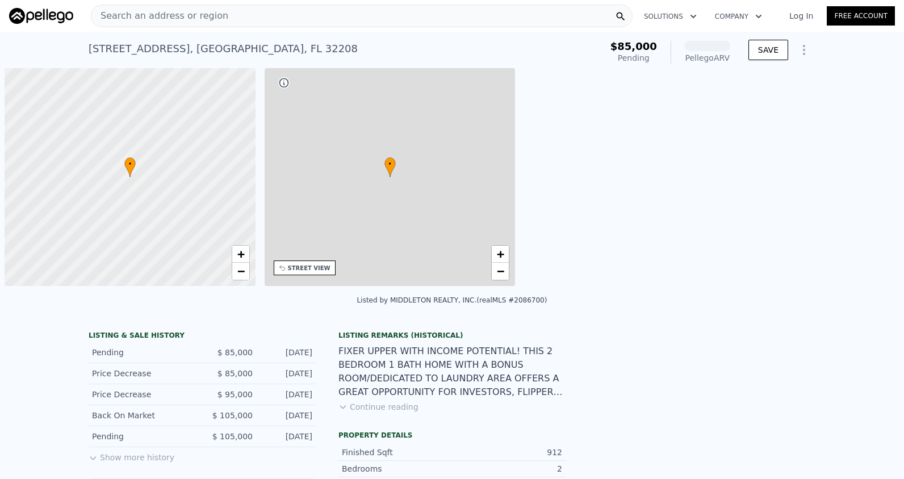
scroll to position [0, 5]
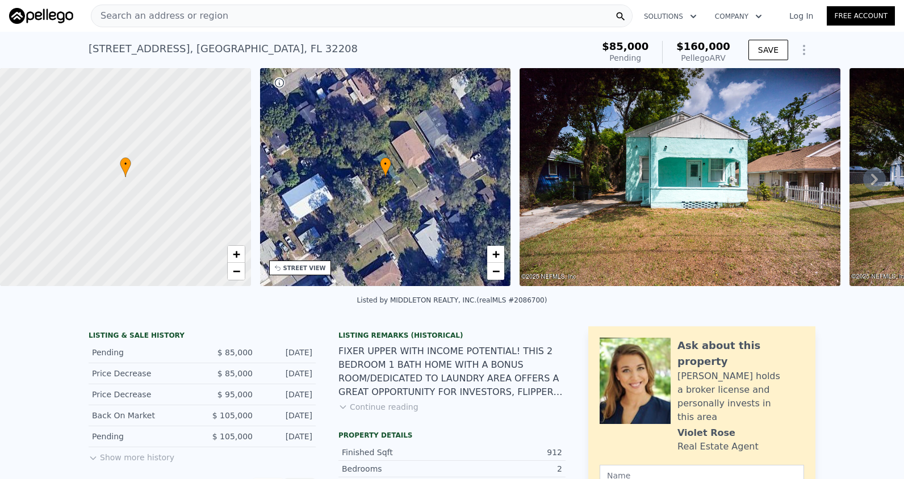
click at [187, 13] on span "Search an address or region" at bounding box center [159, 16] width 137 height 14
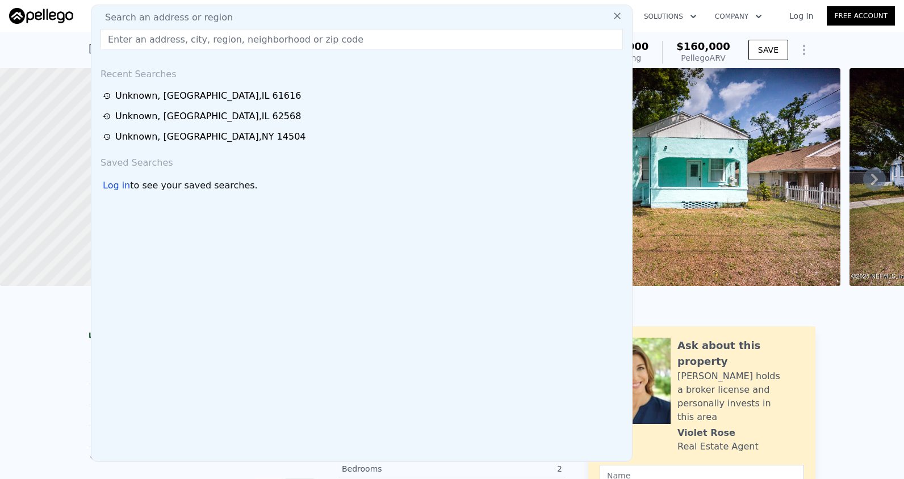
type input "306 FIFTH ST. LACON, IL"
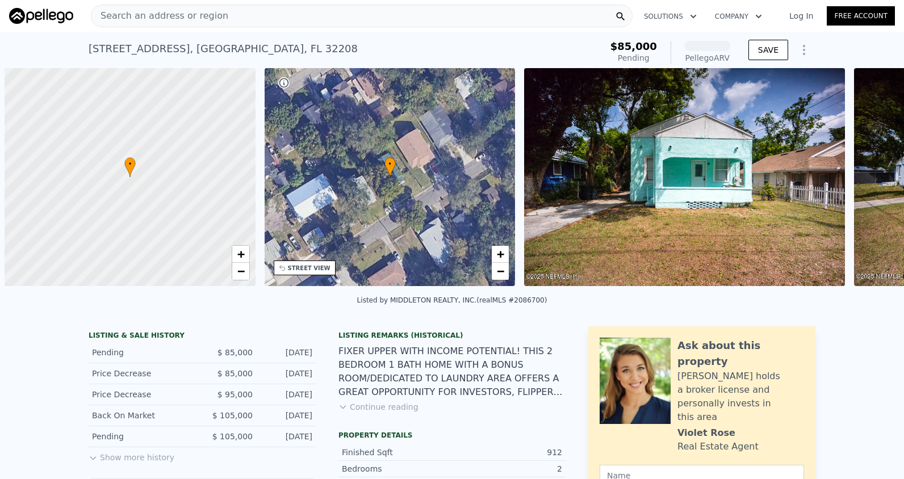
scroll to position [0, 5]
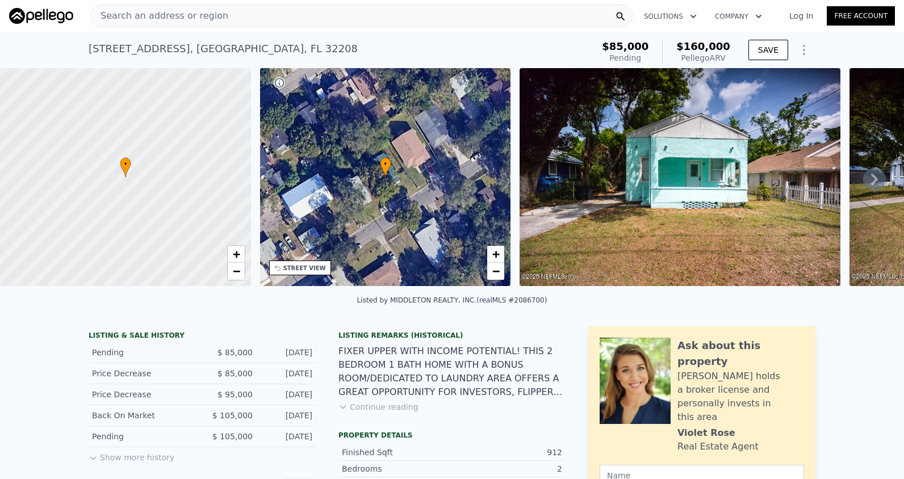
click at [247, 19] on div "Search an address or region" at bounding box center [361, 16] width 541 height 23
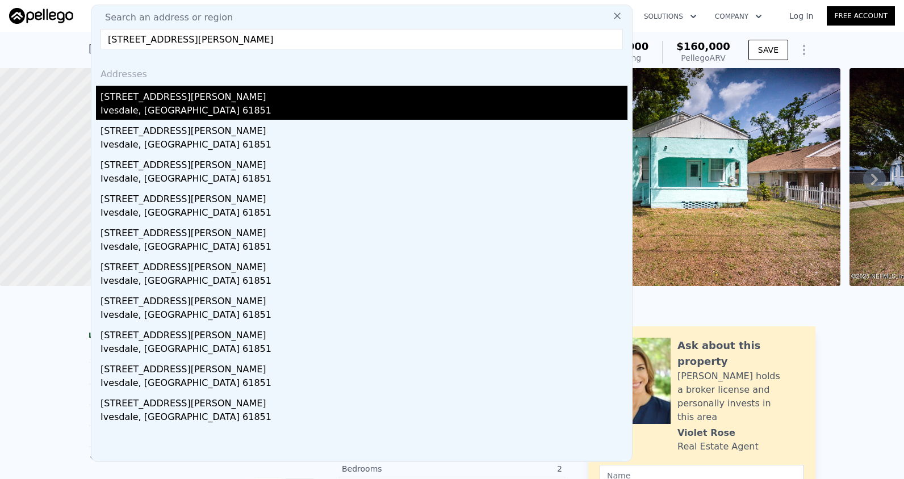
type input "[STREET_ADDRESS][PERSON_NAME]"
click at [270, 106] on div "Ivesdale, [GEOGRAPHIC_DATA] 61851" at bounding box center [363, 112] width 527 height 16
